Goal: Task Accomplishment & Management: Use online tool/utility

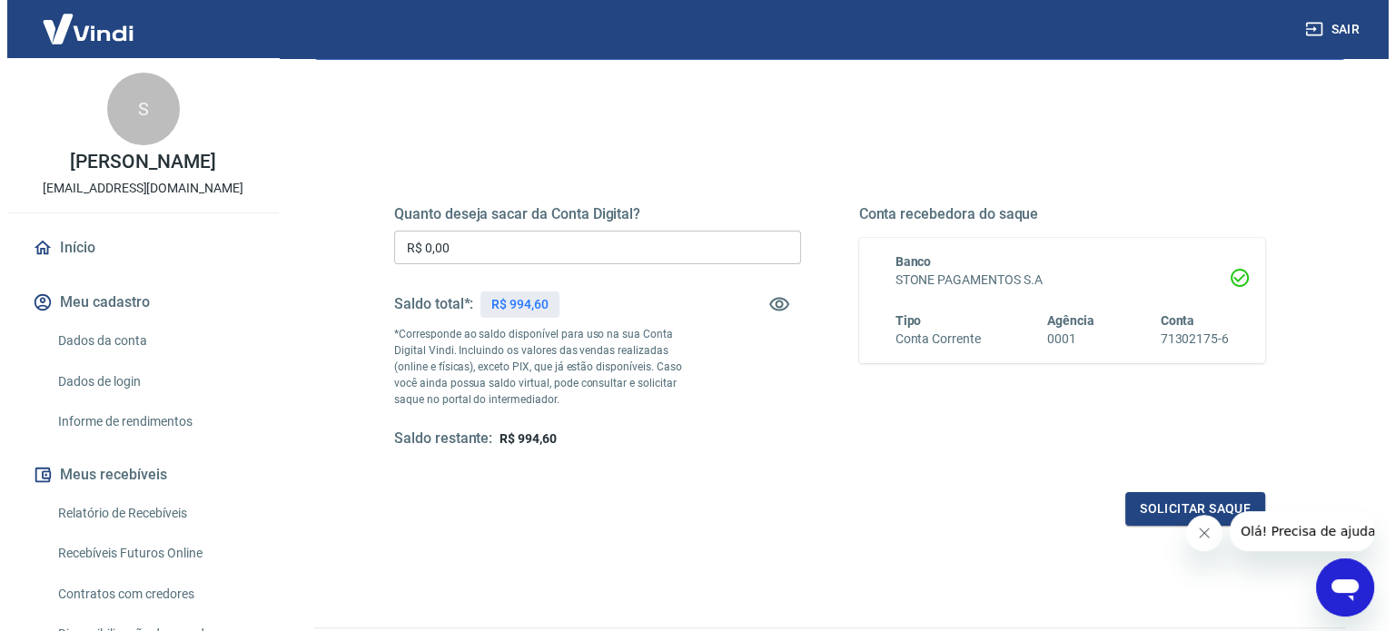
scroll to position [182, 0]
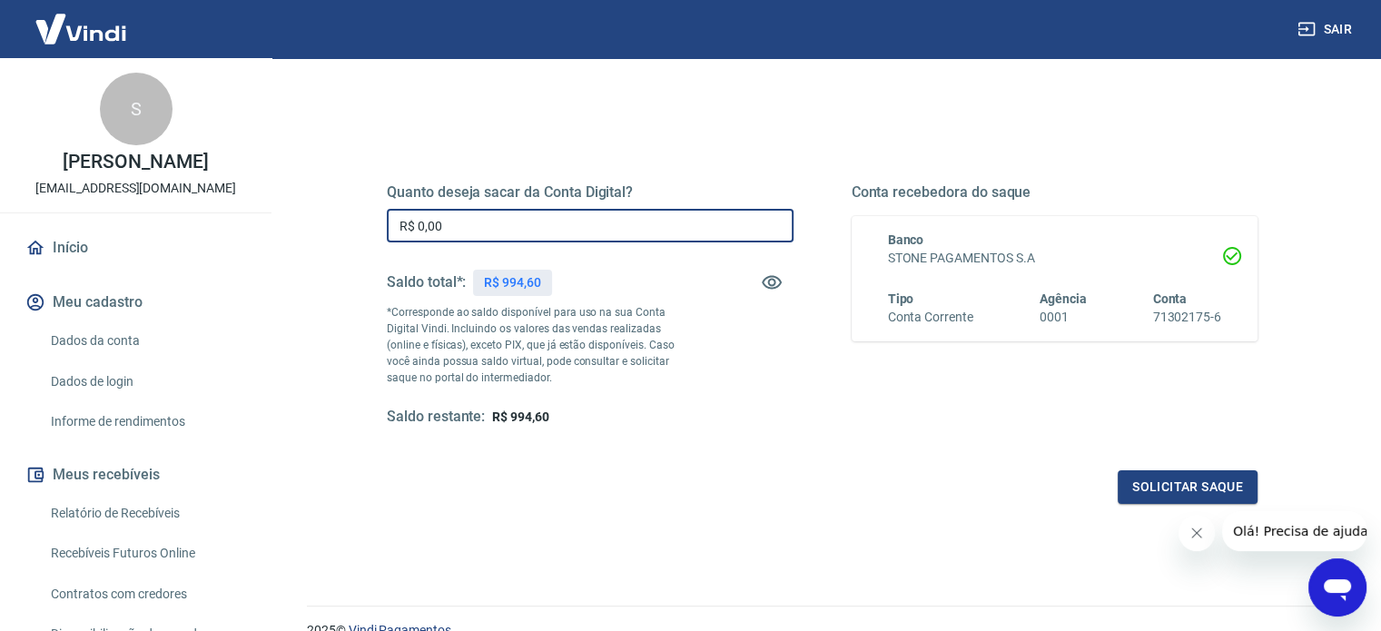
drag, startPoint x: 504, startPoint y: 228, endPoint x: 367, endPoint y: 228, distance: 137.1
click at [367, 228] on div "Quanto deseja sacar da Conta Digital? R$ 0,00 ​ Saldo total*: R$ 994,60 *Corres…" at bounding box center [822, 314] width 914 height 422
type input "R$ 994,60"
click at [1183, 482] on button "Solicitar saque" at bounding box center [1188, 487] width 140 height 34
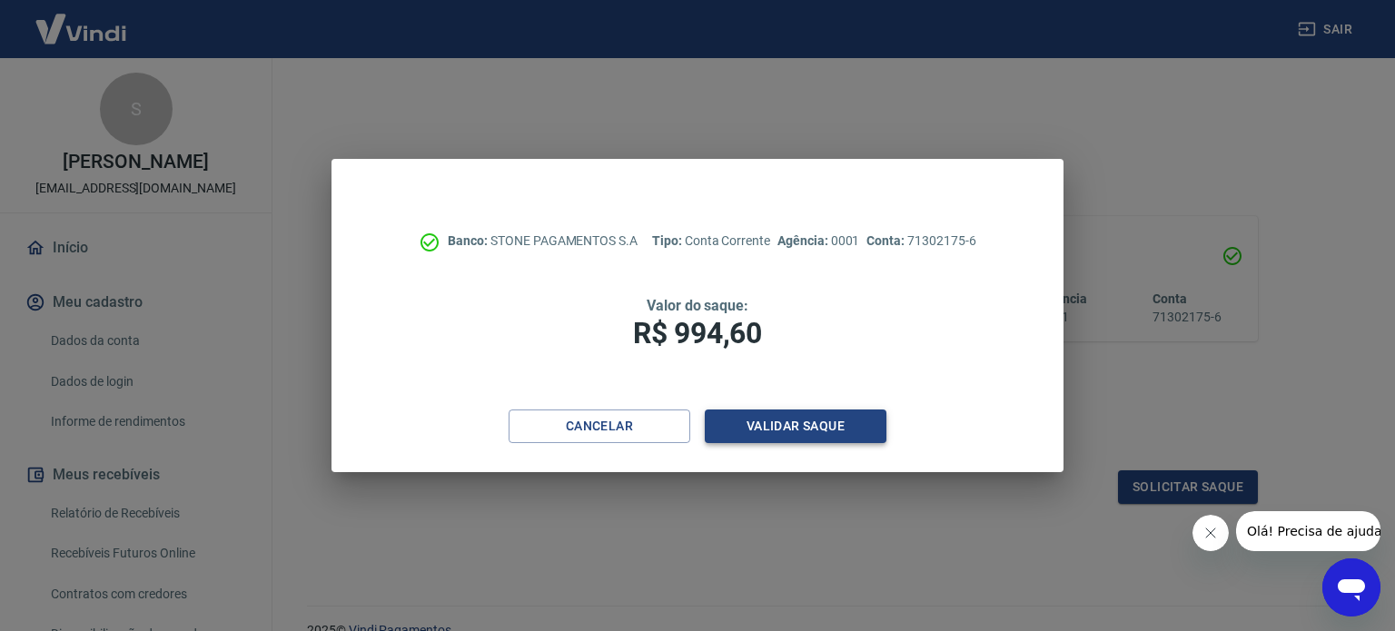
click at [795, 419] on button "Validar saque" at bounding box center [796, 426] width 182 height 34
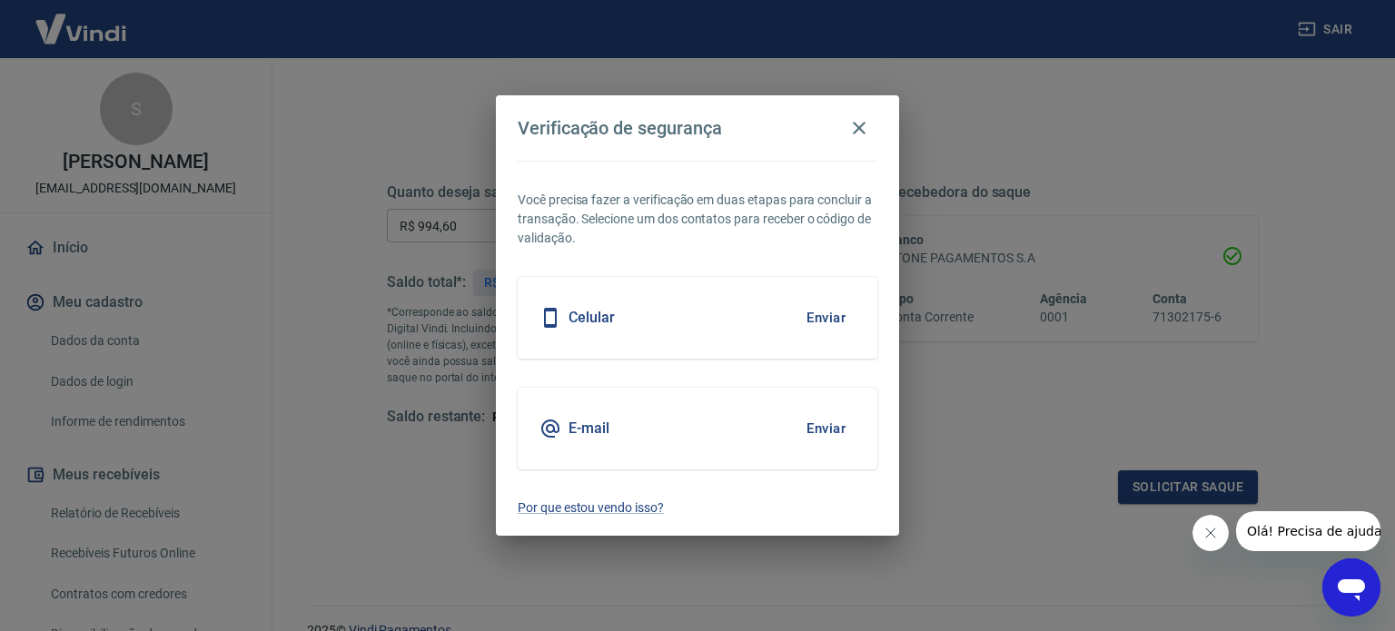
click at [827, 426] on button "Enviar" at bounding box center [825, 428] width 59 height 38
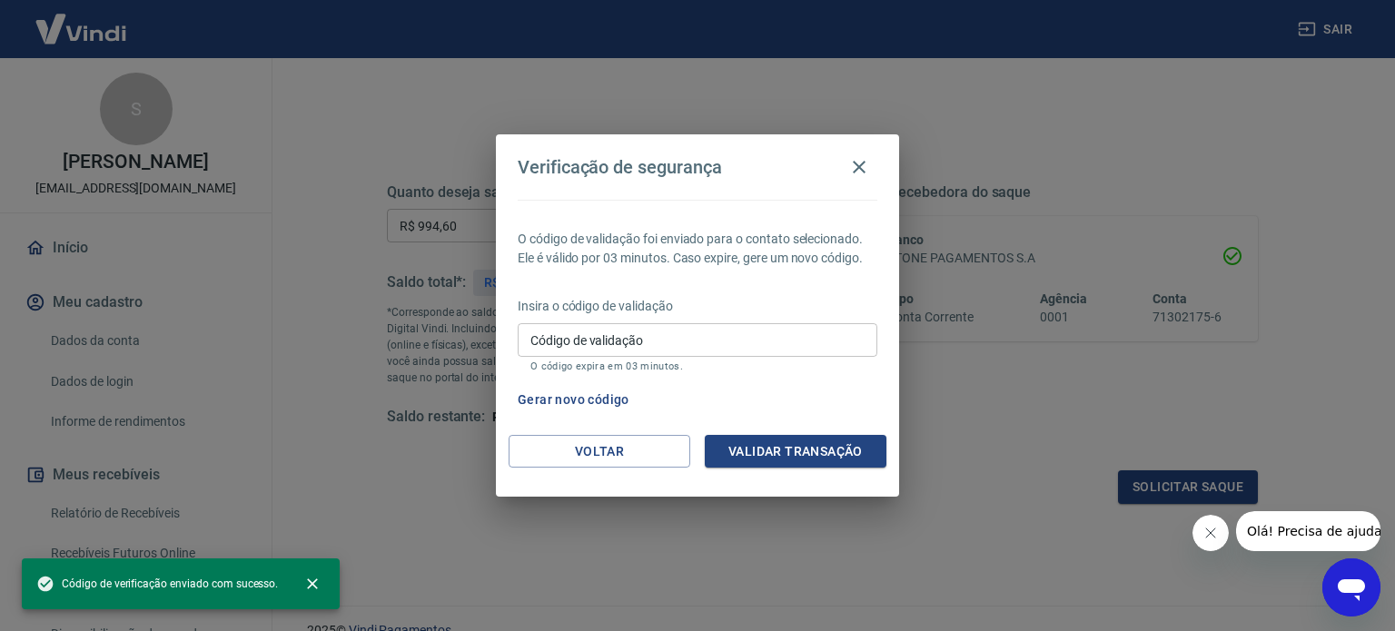
click at [665, 338] on input "Código de validação" at bounding box center [697, 340] width 360 height 34
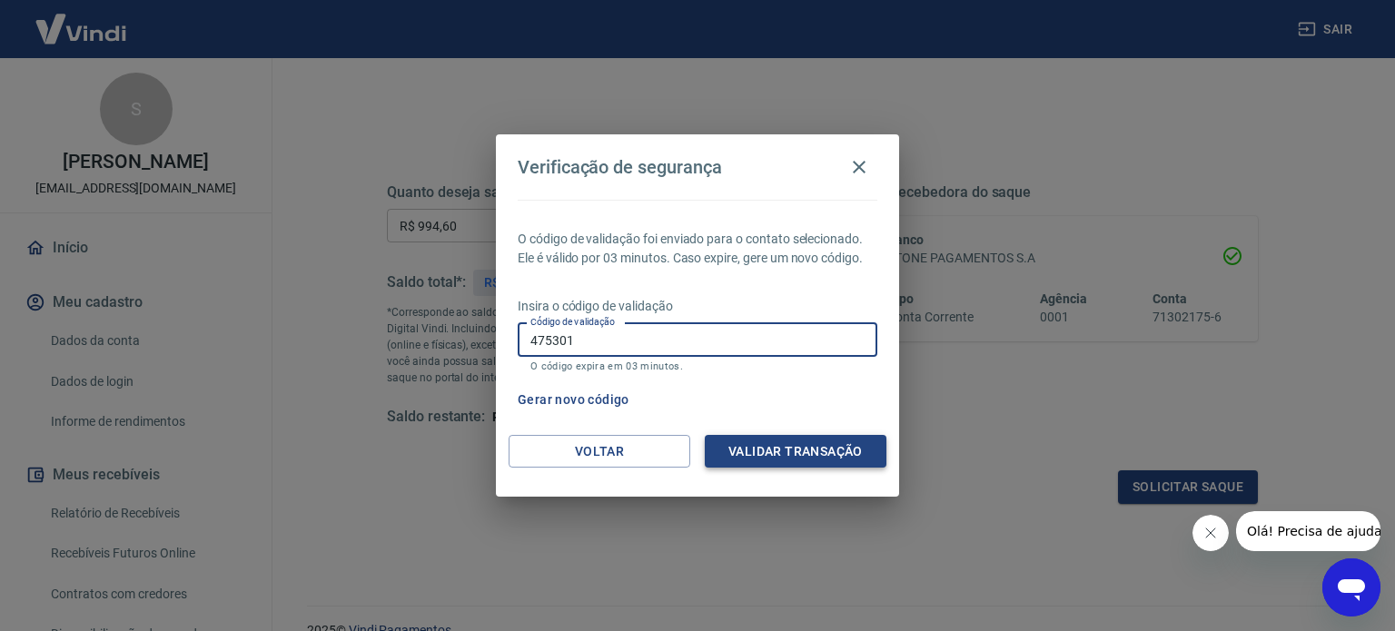
type input "475301"
click at [829, 448] on button "Validar transação" at bounding box center [796, 452] width 182 height 34
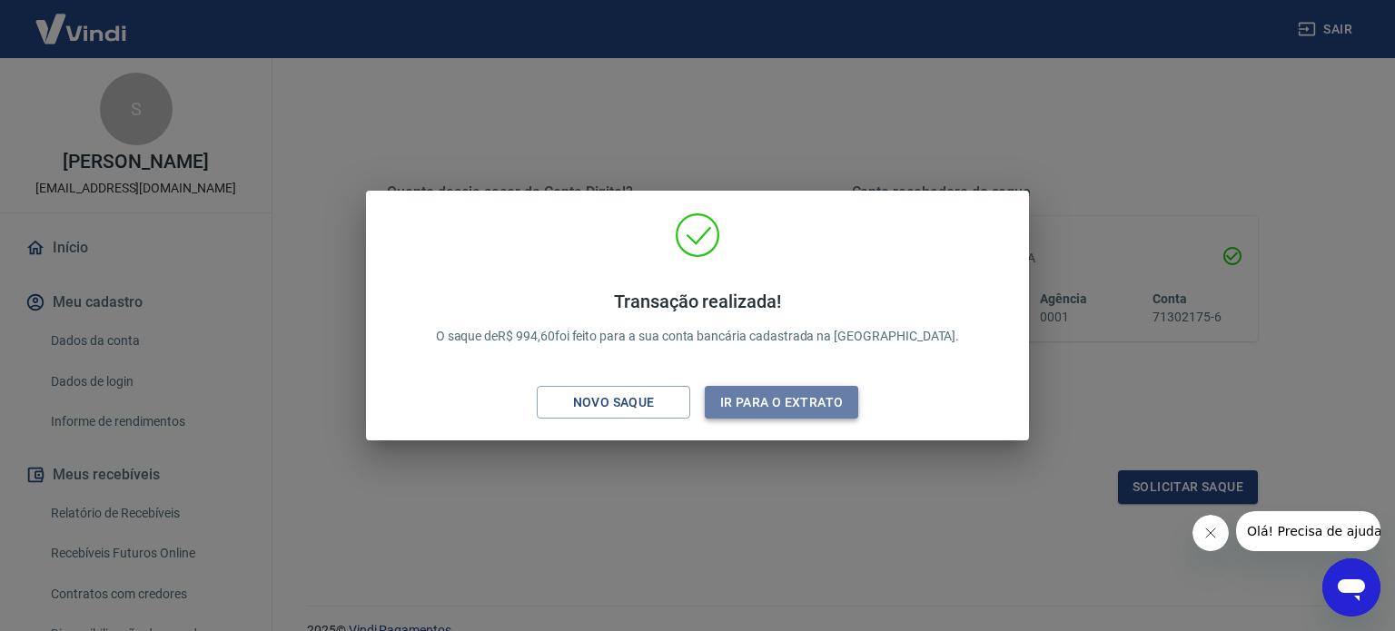
click at [791, 398] on button "Ir para o extrato" at bounding box center [781, 403] width 153 height 34
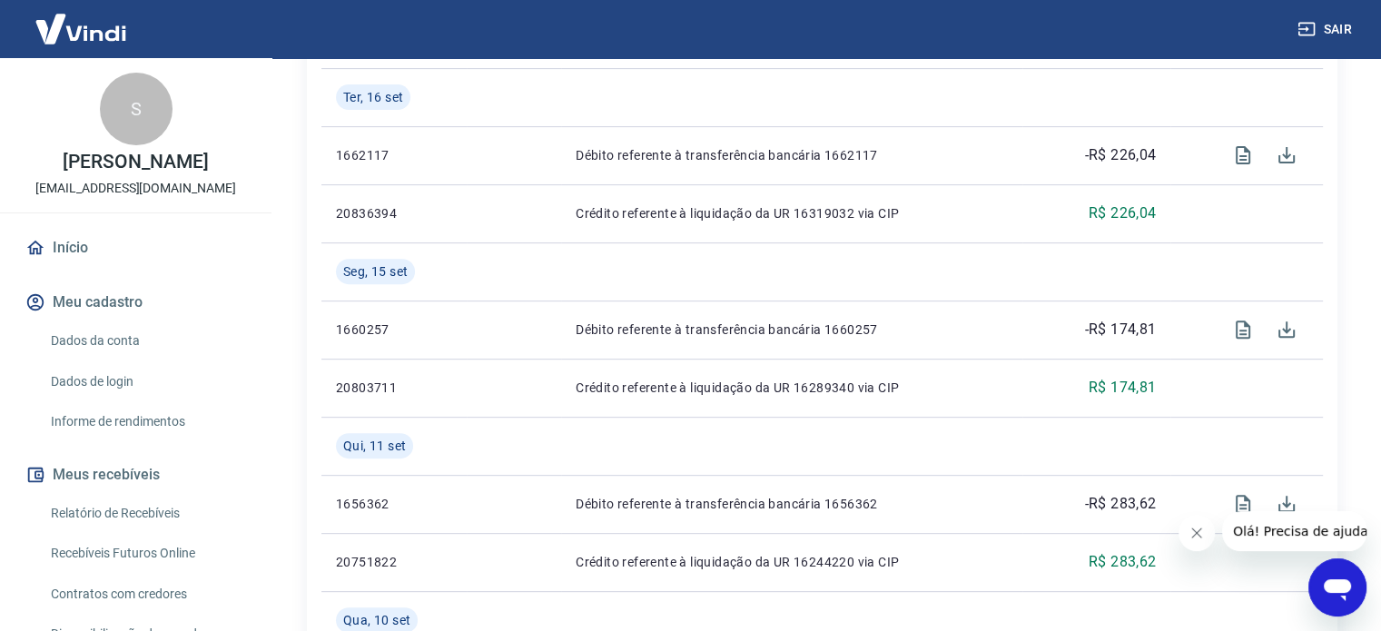
scroll to position [363, 0]
